Goal: Task Accomplishment & Management: Use online tool/utility

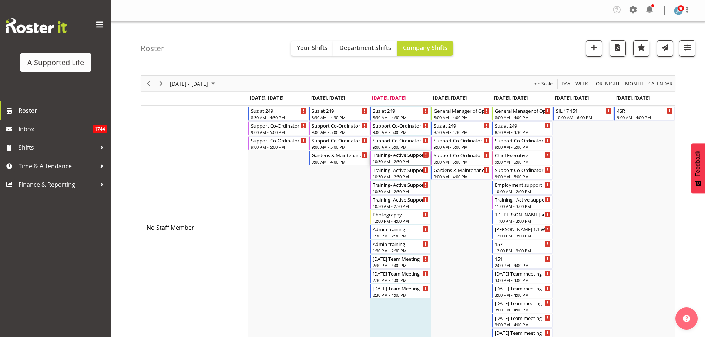
click at [392, 157] on div "Training- Active Support" at bounding box center [400, 154] width 56 height 7
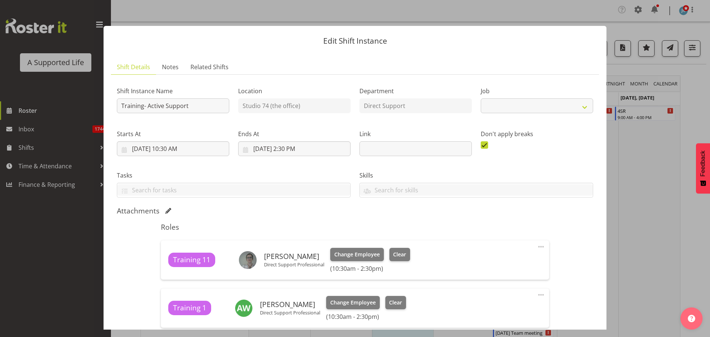
select select "4112"
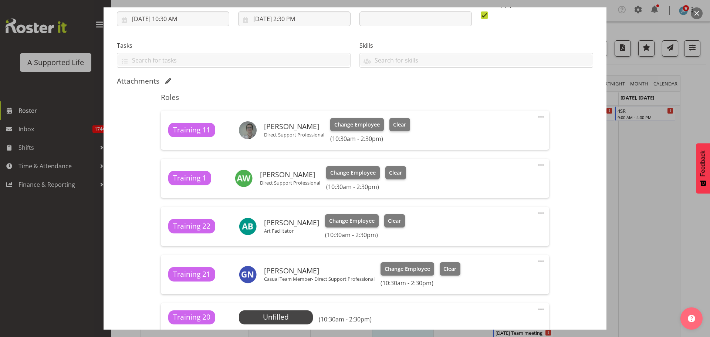
scroll to position [80, 0]
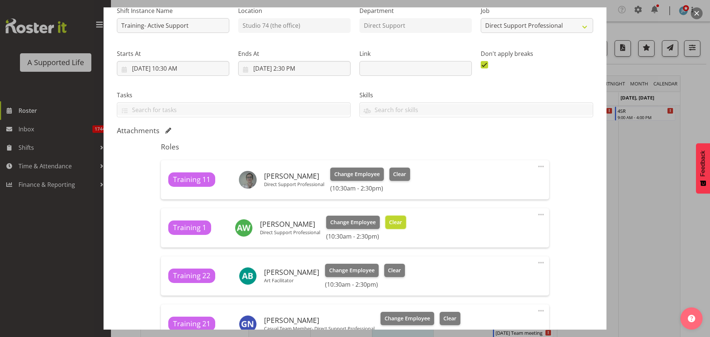
click at [390, 216] on button "Clear" at bounding box center [395, 222] width 21 height 13
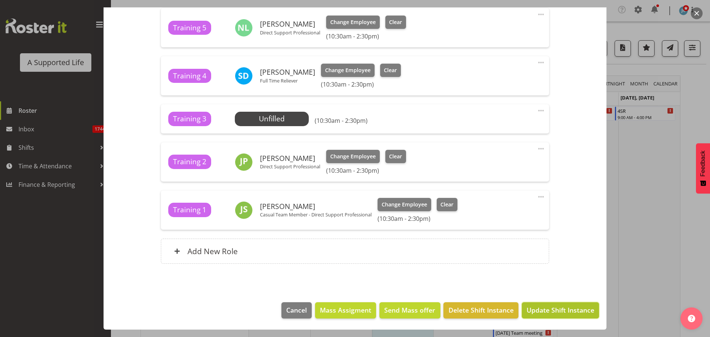
click at [554, 308] on span "Update Shift Instance" at bounding box center [561, 310] width 68 height 10
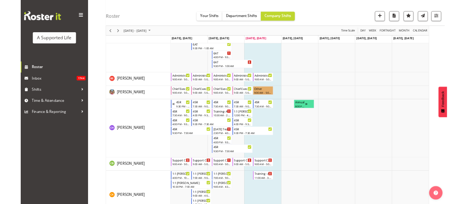
scroll to position [4268, 0]
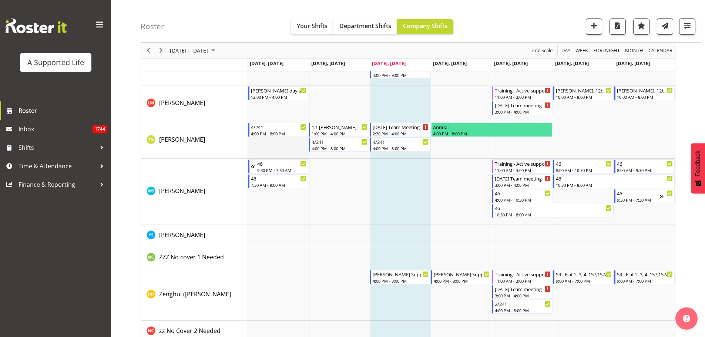
scroll to position [4443, 0]
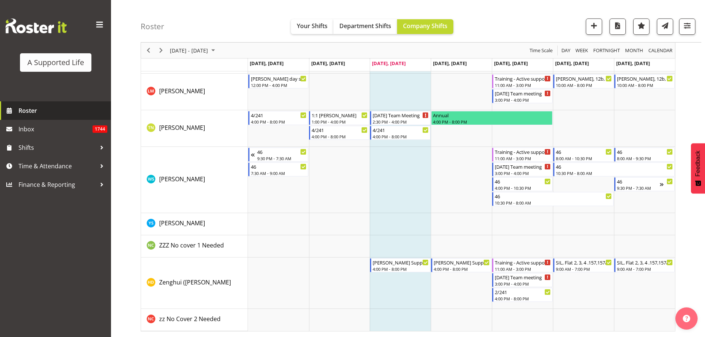
click at [74, 112] on span "Roster" at bounding box center [62, 110] width 89 height 11
